Goal: Navigation & Orientation: Find specific page/section

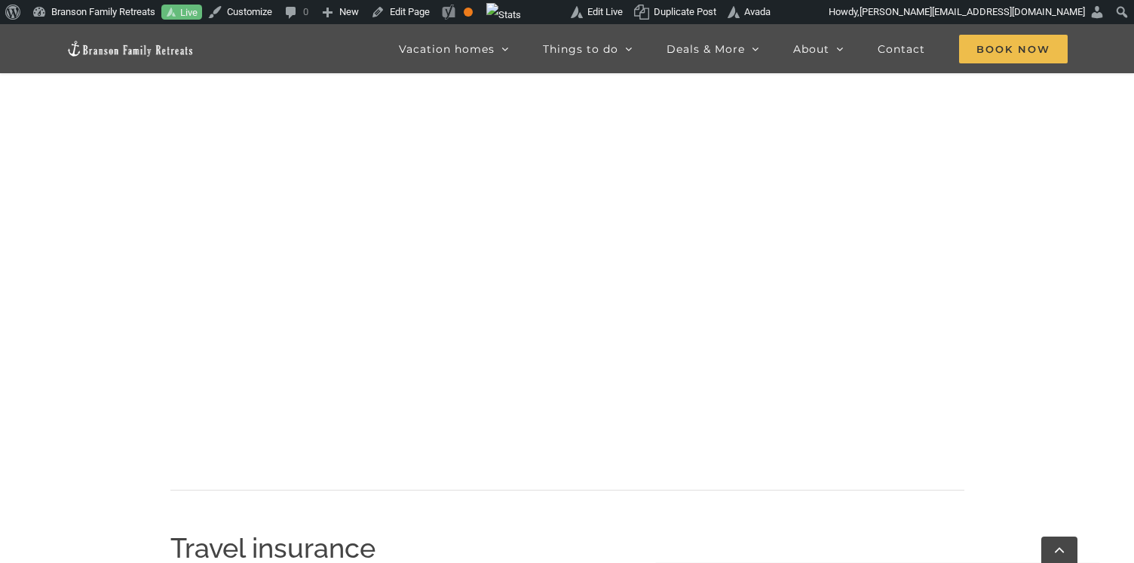
scroll to position [1581, 0]
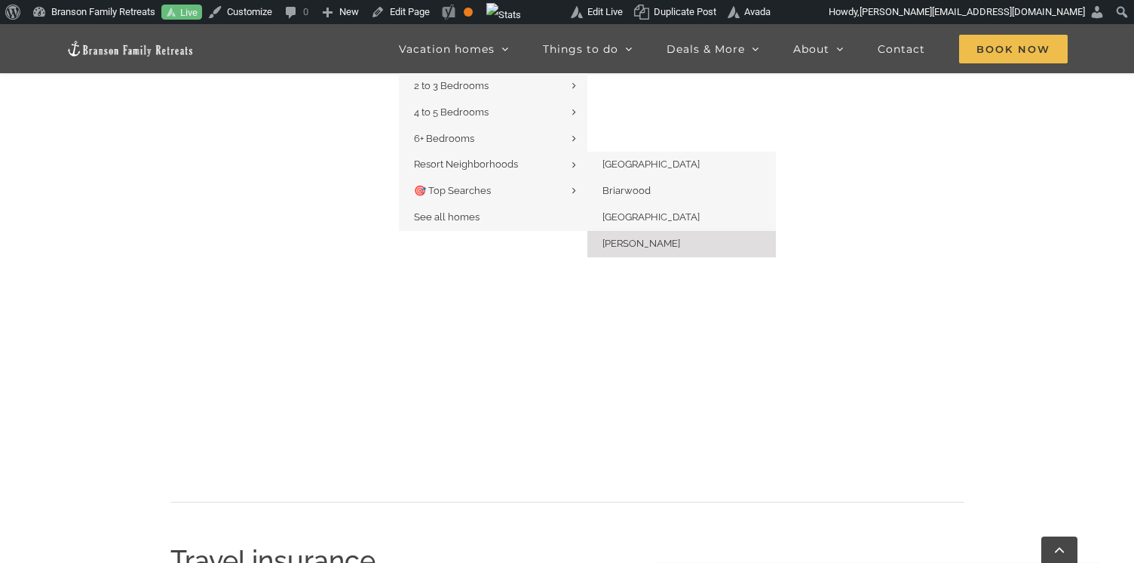
click at [658, 250] on link "[PERSON_NAME]" at bounding box center [682, 244] width 189 height 26
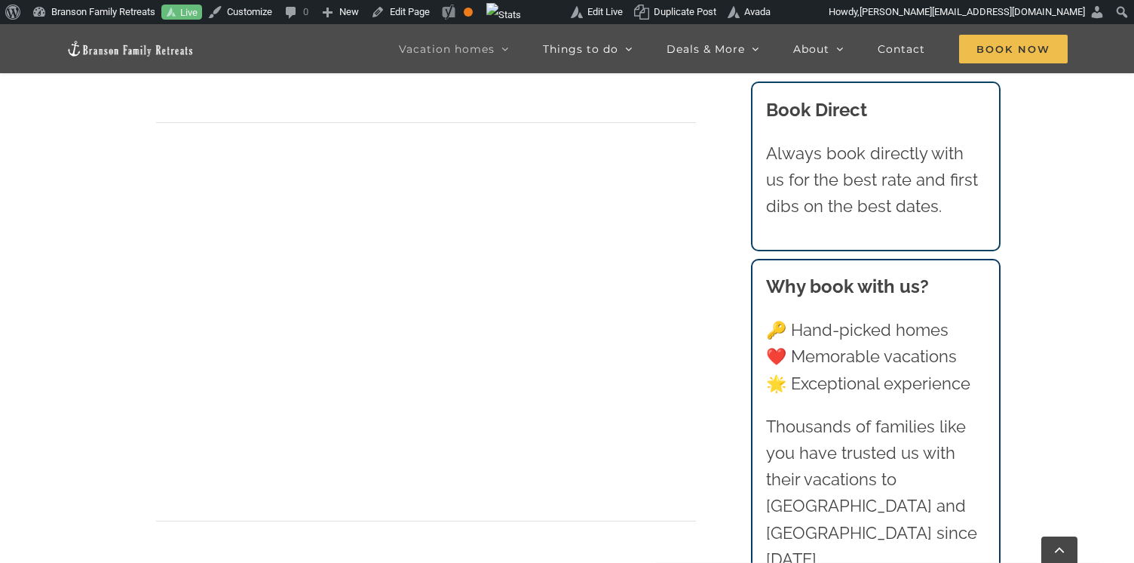
scroll to position [3013, 0]
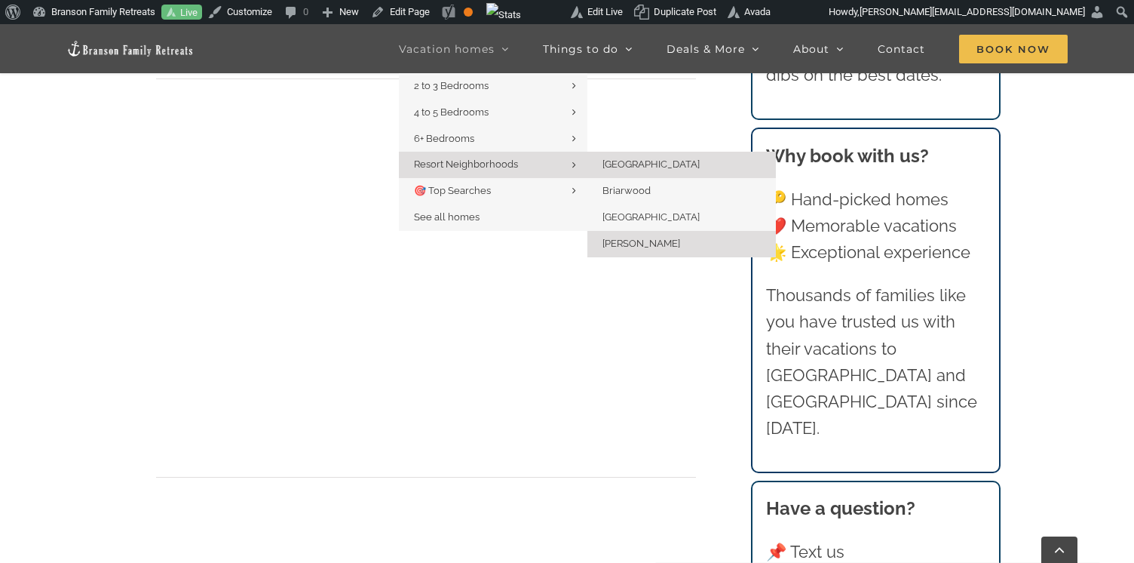
click at [620, 169] on span "[GEOGRAPHIC_DATA]" at bounding box center [651, 163] width 97 height 11
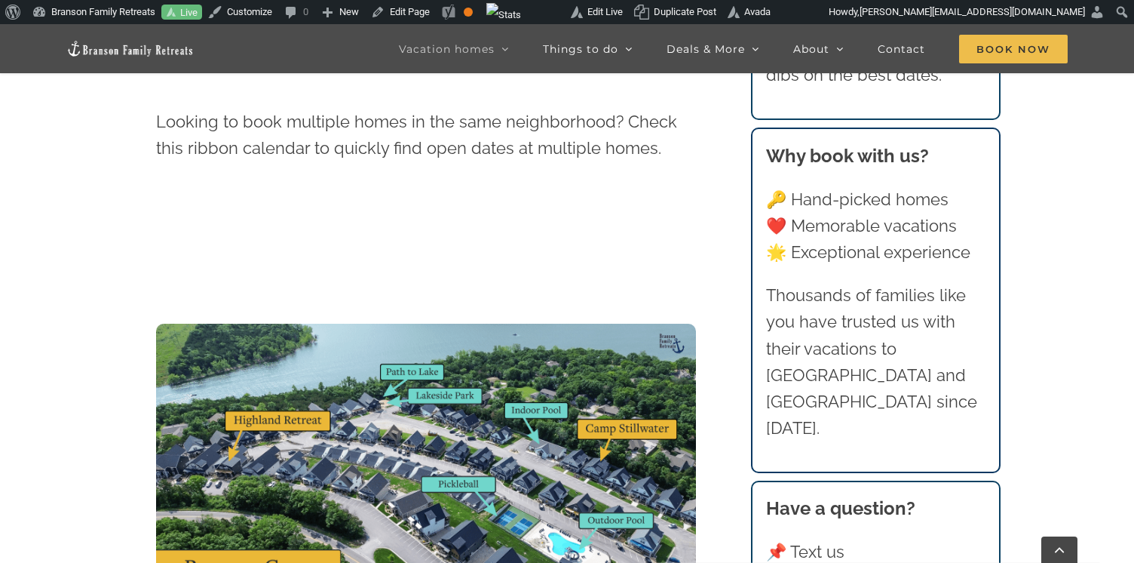
scroll to position [1618, 0]
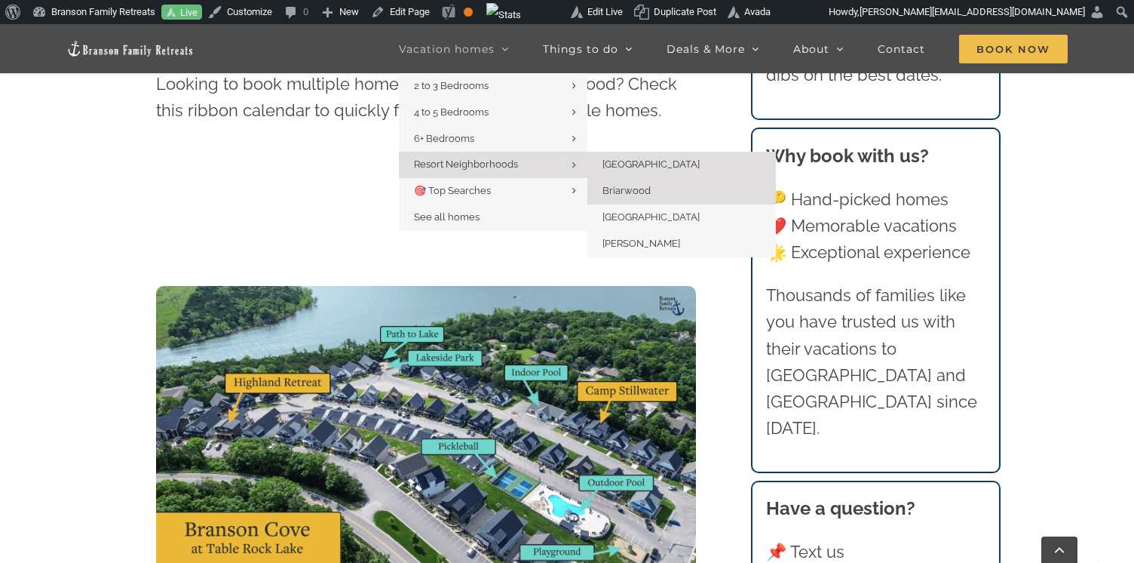
click at [649, 195] on span "Briarwood" at bounding box center [627, 190] width 48 height 11
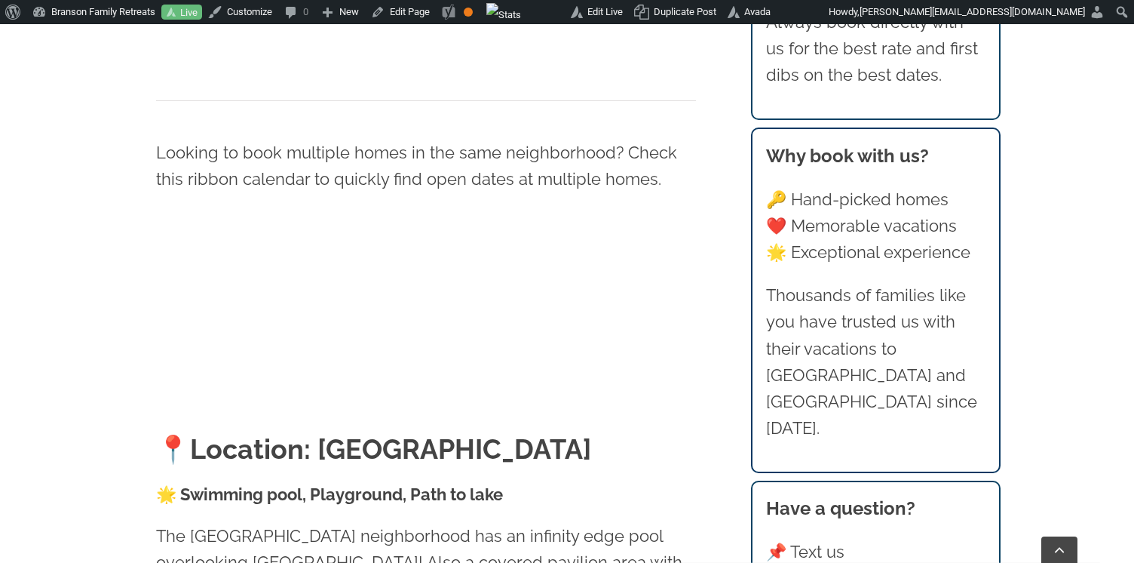
scroll to position [1473, 0]
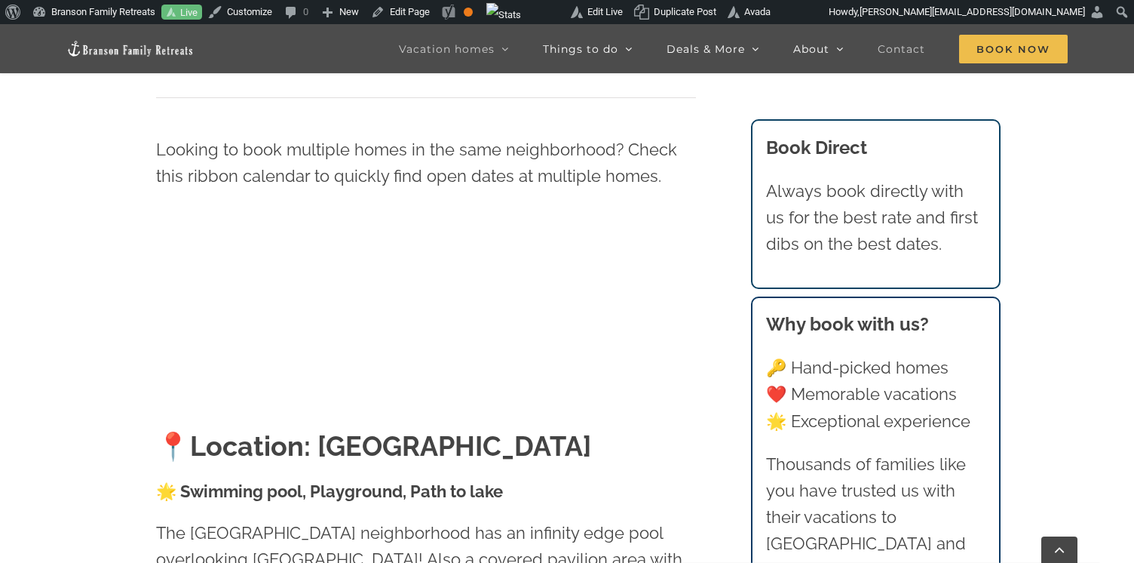
click at [901, 52] on span "Contact" at bounding box center [902, 49] width 48 height 11
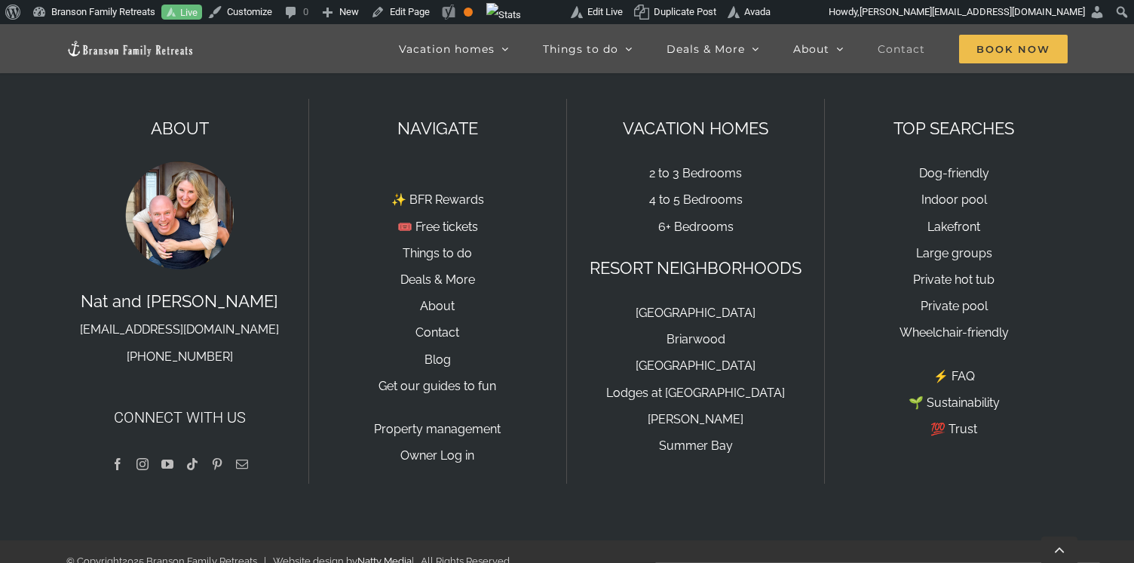
scroll to position [2147, 0]
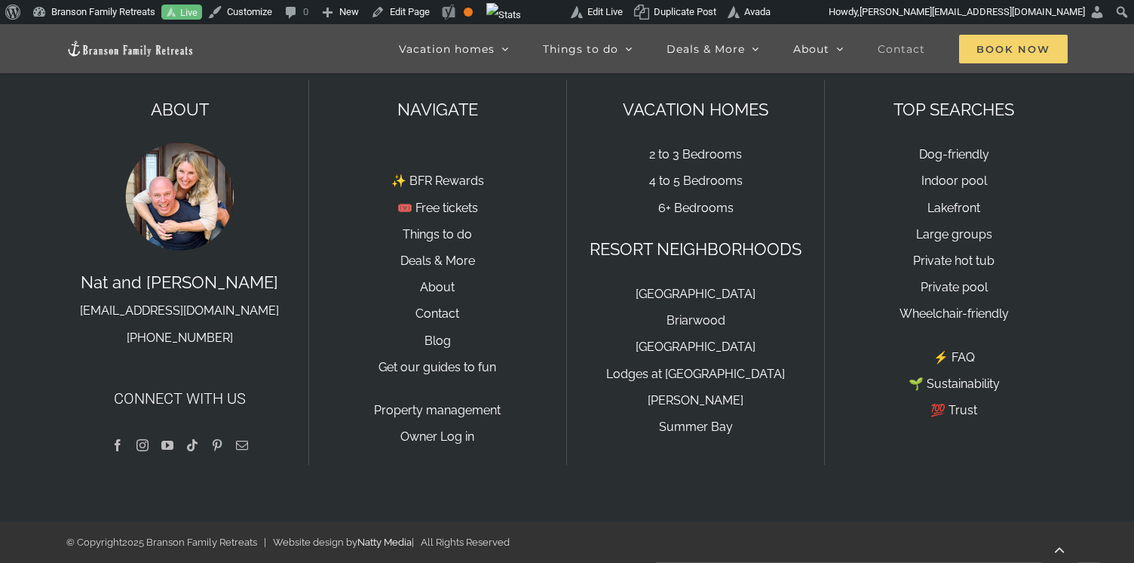
click at [1019, 53] on span "Book Now" at bounding box center [1013, 49] width 109 height 29
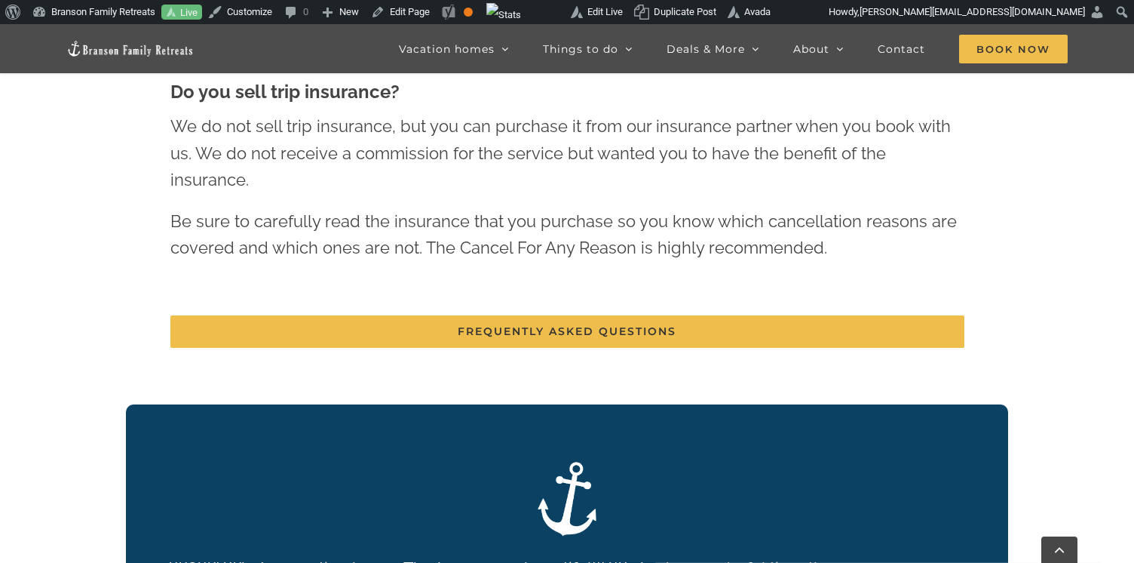
scroll to position [2850, 0]
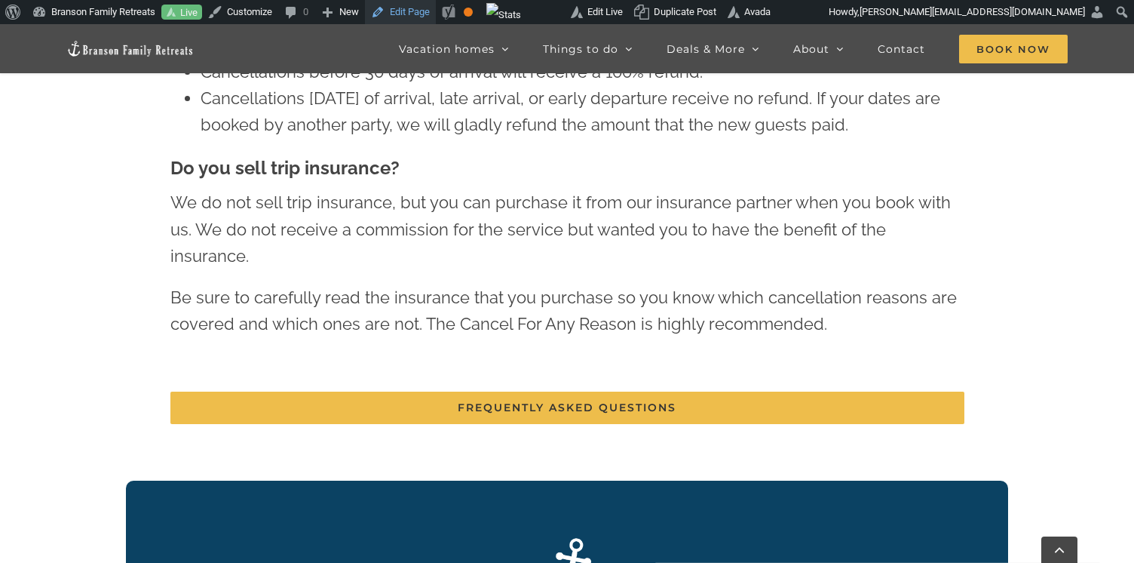
click at [414, 10] on link "Edit Page" at bounding box center [400, 12] width 71 height 24
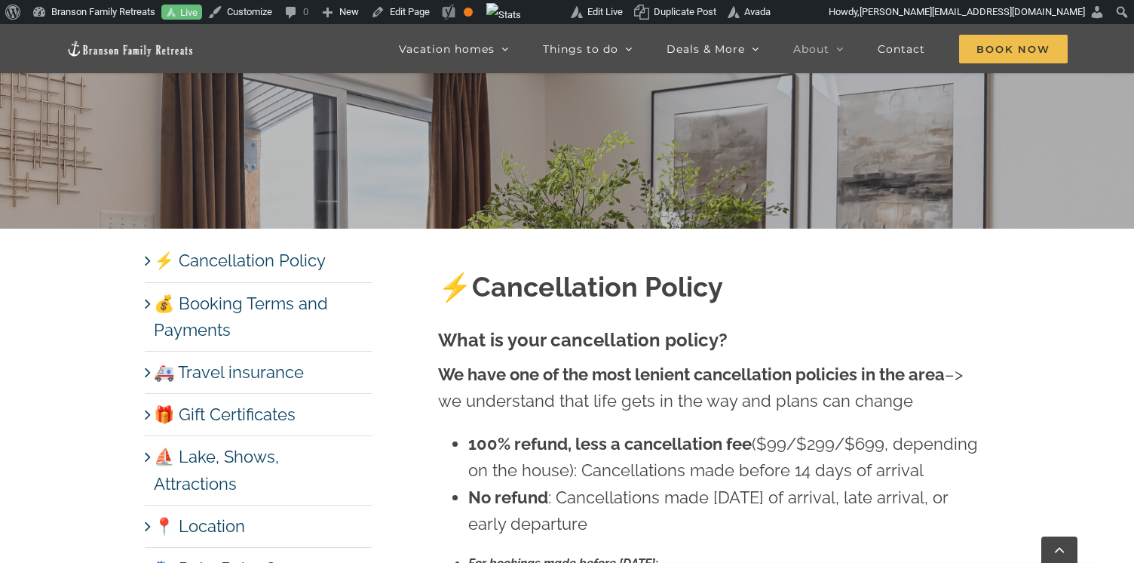
scroll to position [304, 0]
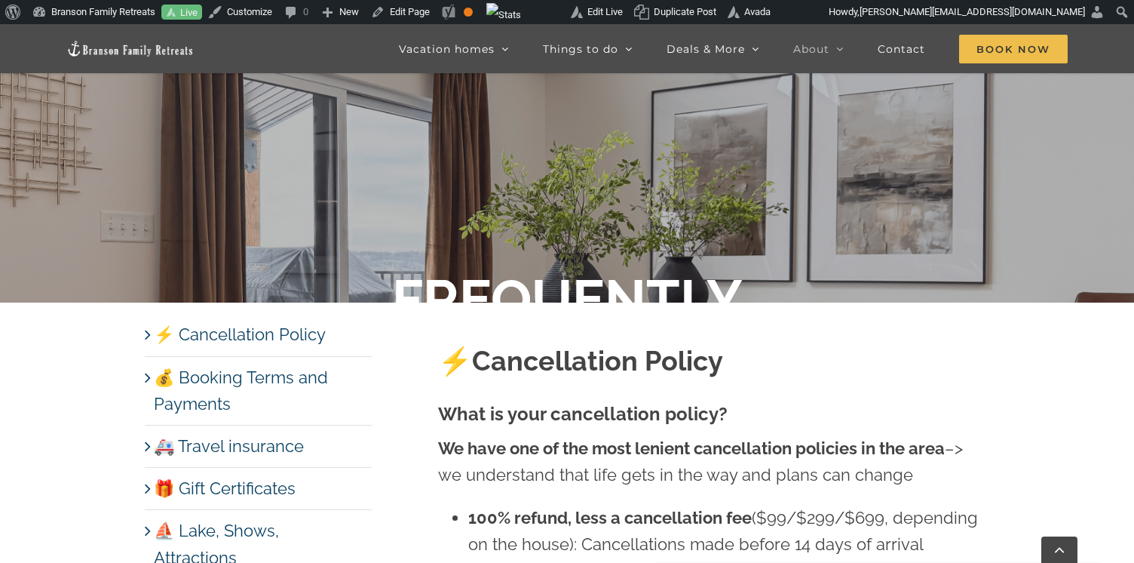
click at [249, 334] on link "⚡️ Cancellation Policy" at bounding box center [240, 334] width 172 height 20
